Goal: Check status: Check status

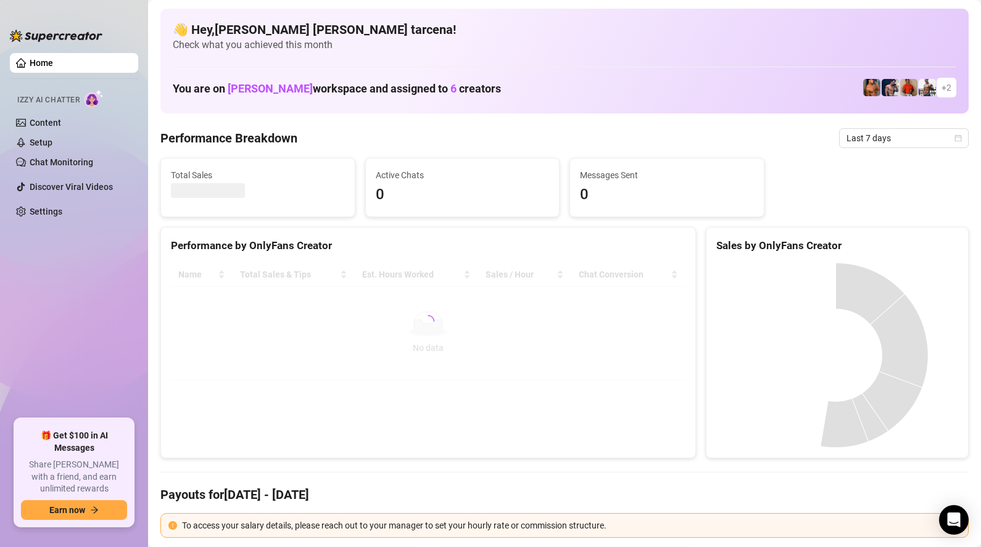
click at [880, 141] on span "Last 7 days" at bounding box center [904, 138] width 115 height 19
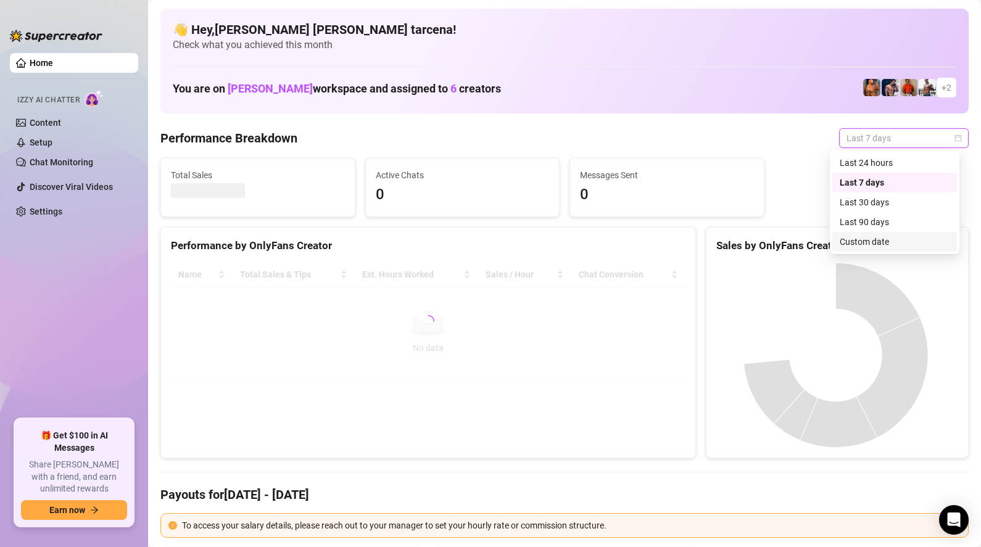
click at [867, 248] on div "Custom date" at bounding box center [895, 242] width 110 height 14
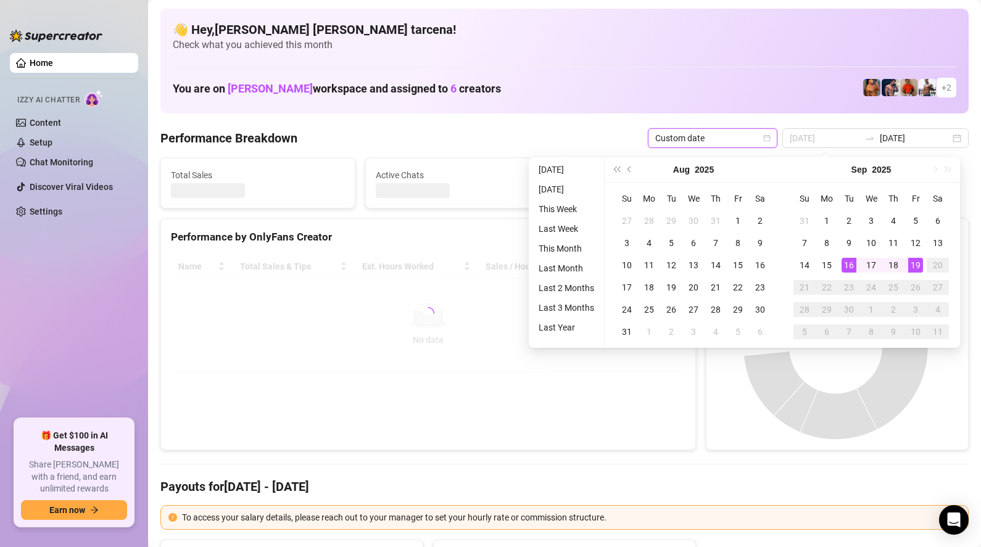
type input "[DATE]"
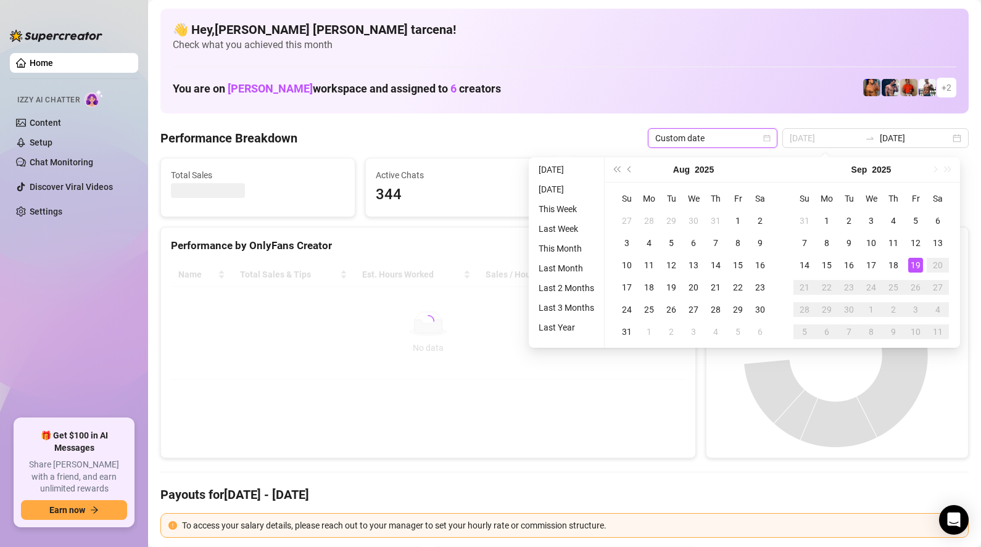
click at [920, 267] on div "19" at bounding box center [915, 265] width 15 height 15
type input "[DATE]"
click at [920, 267] on canvas at bounding box center [836, 355] width 239 height 185
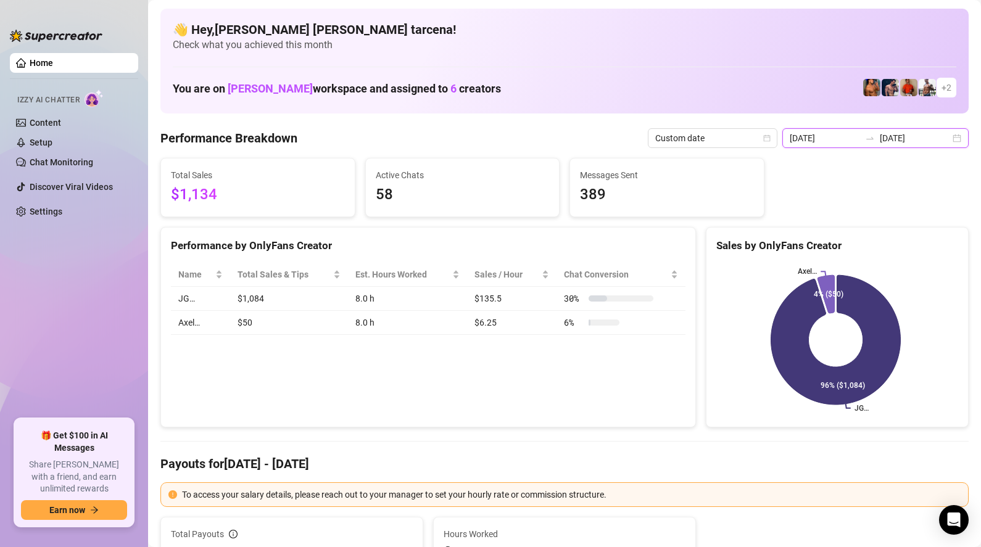
click at [906, 144] on input "[DATE]" at bounding box center [915, 138] width 70 height 14
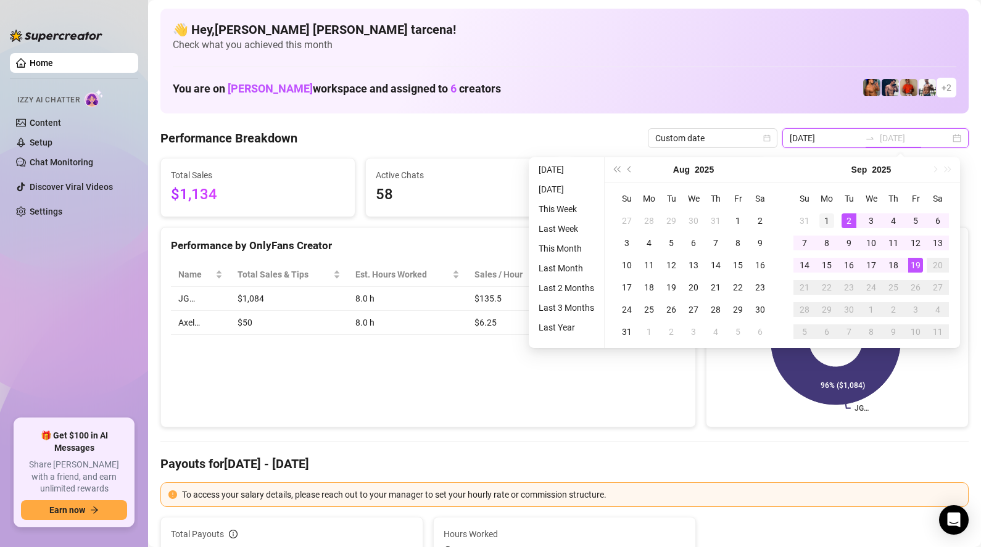
type input "[DATE]"
click at [827, 221] on div "1" at bounding box center [827, 221] width 15 height 15
type input "[DATE]"
click at [915, 264] on div "19" at bounding box center [915, 265] width 15 height 15
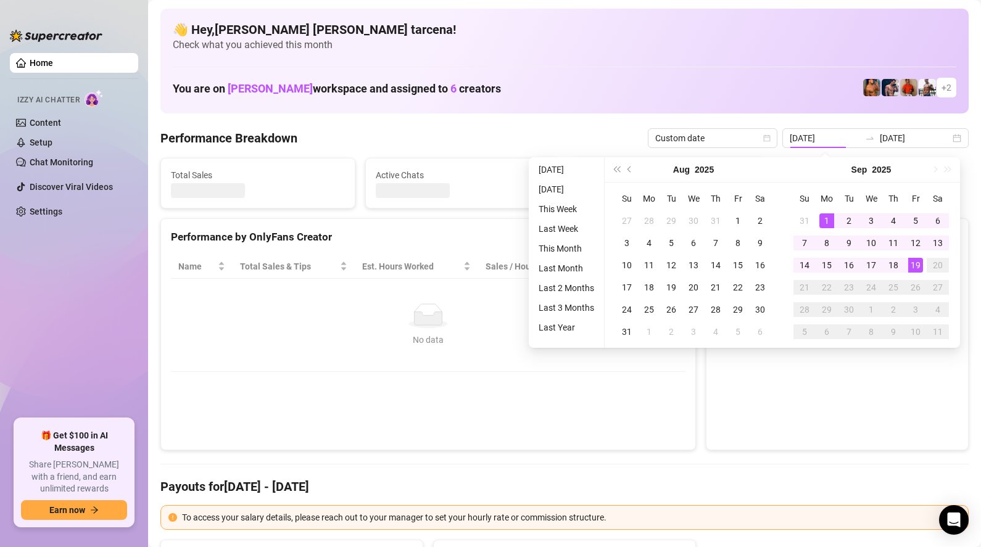
type input "[DATE]"
